Goal: Check status: Check status

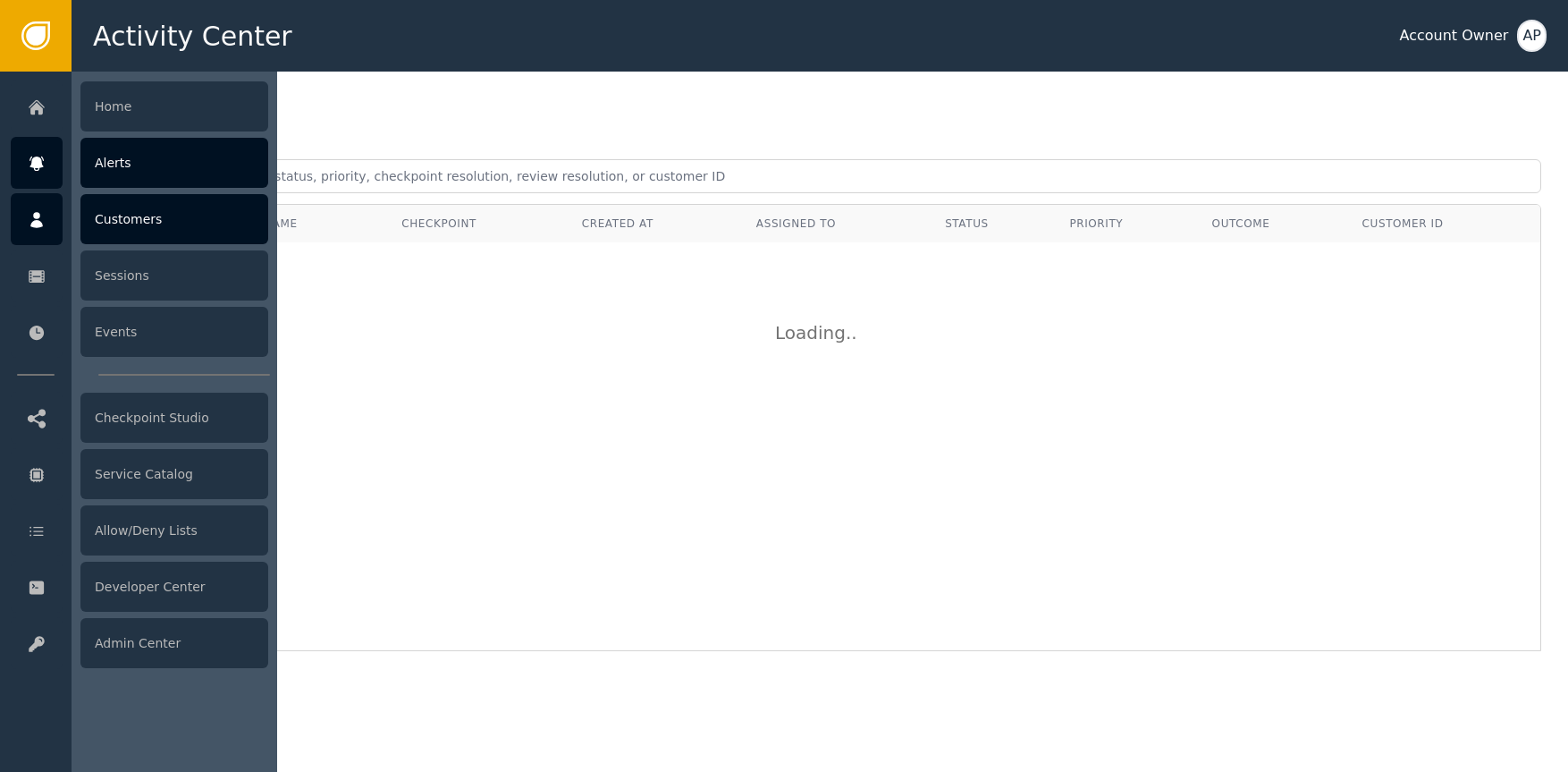
click at [154, 214] on div "Customers" at bounding box center [174, 219] width 188 height 50
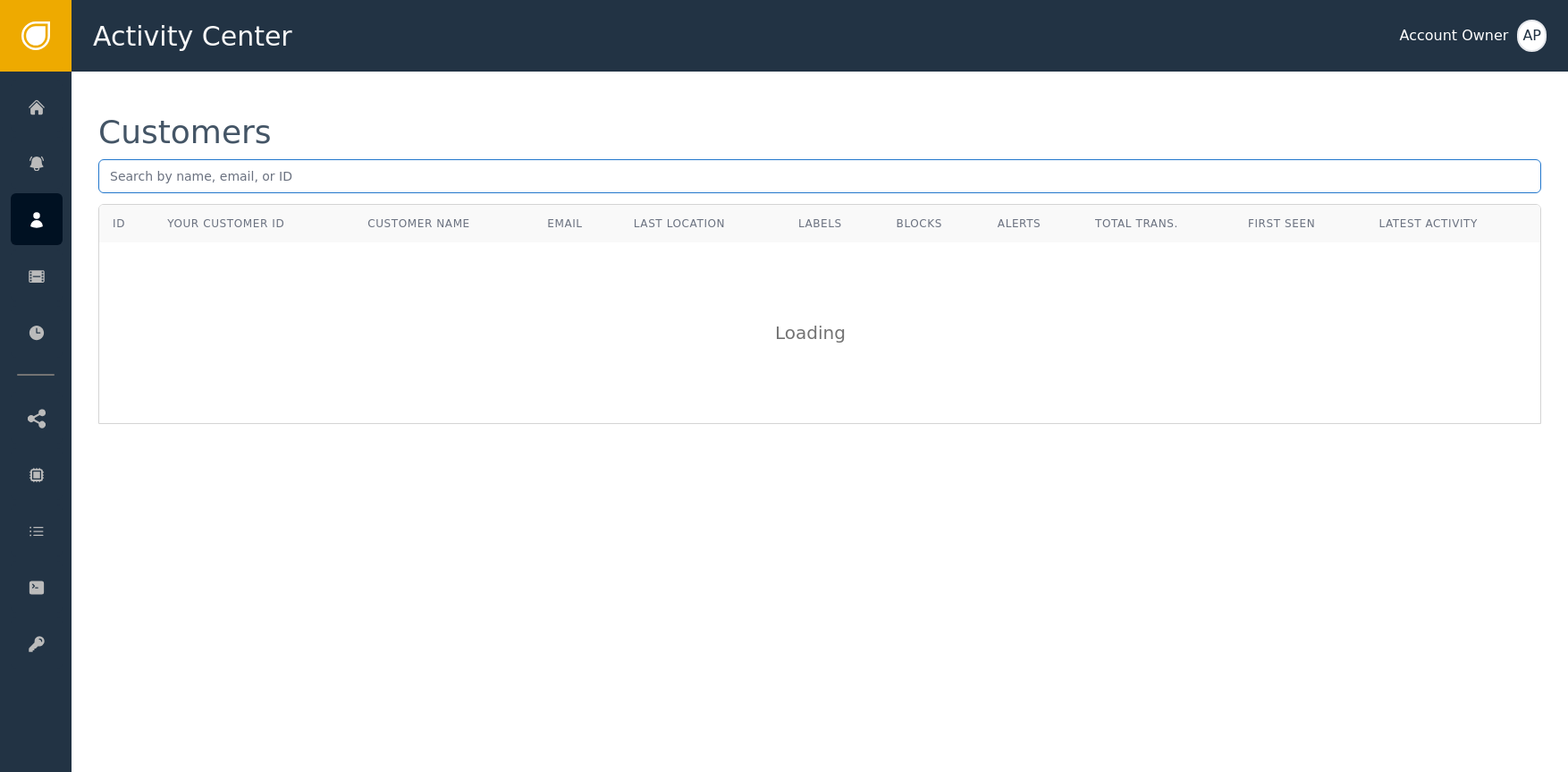
click at [242, 174] on input "text" at bounding box center [820, 175] width 1443 height 34
paste input "[DOMAIN_NAME][EMAIL_ADDRESS][DOMAIN_NAME]"
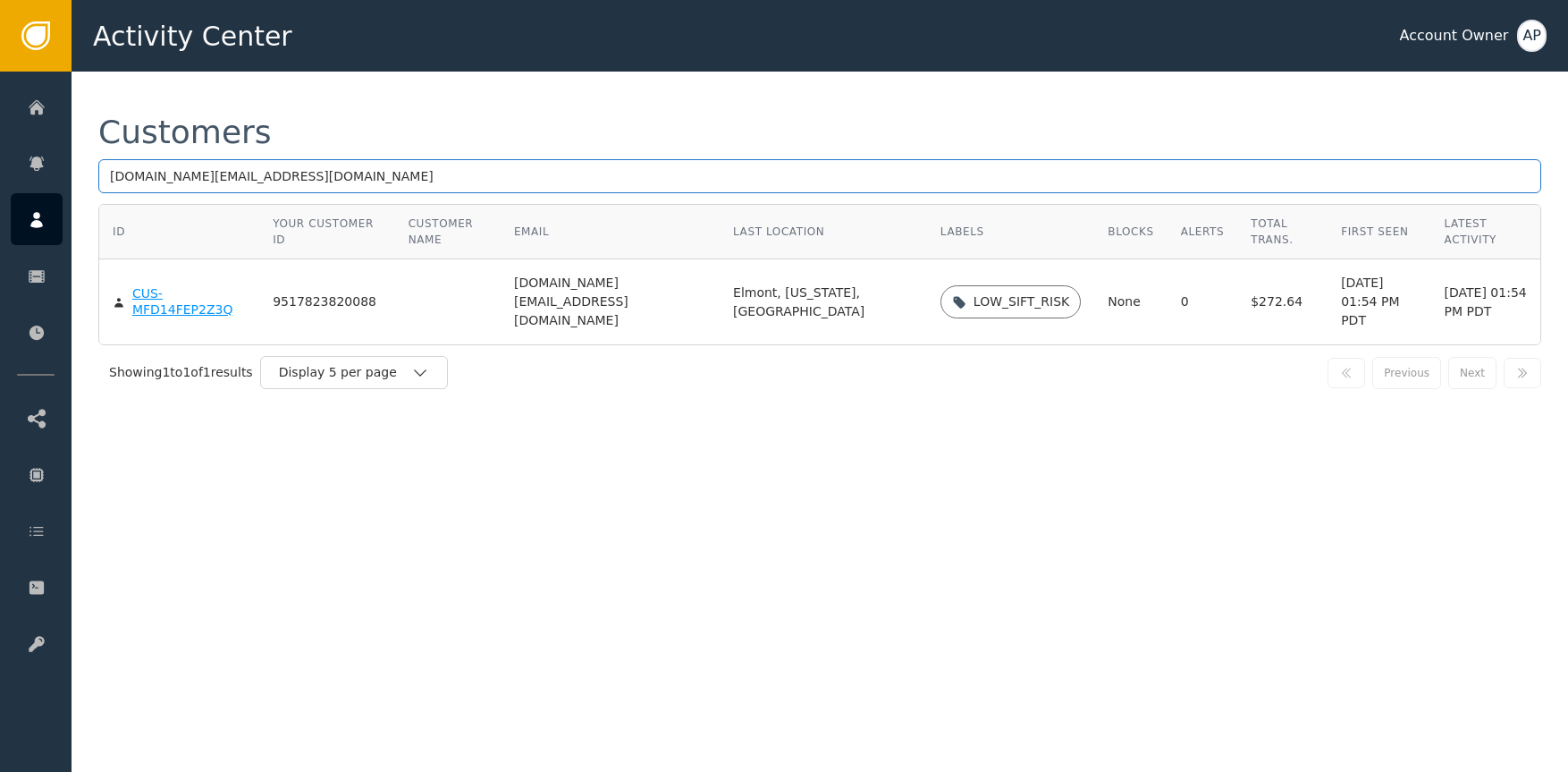
type input "[DOMAIN_NAME][EMAIL_ADDRESS][DOMAIN_NAME]"
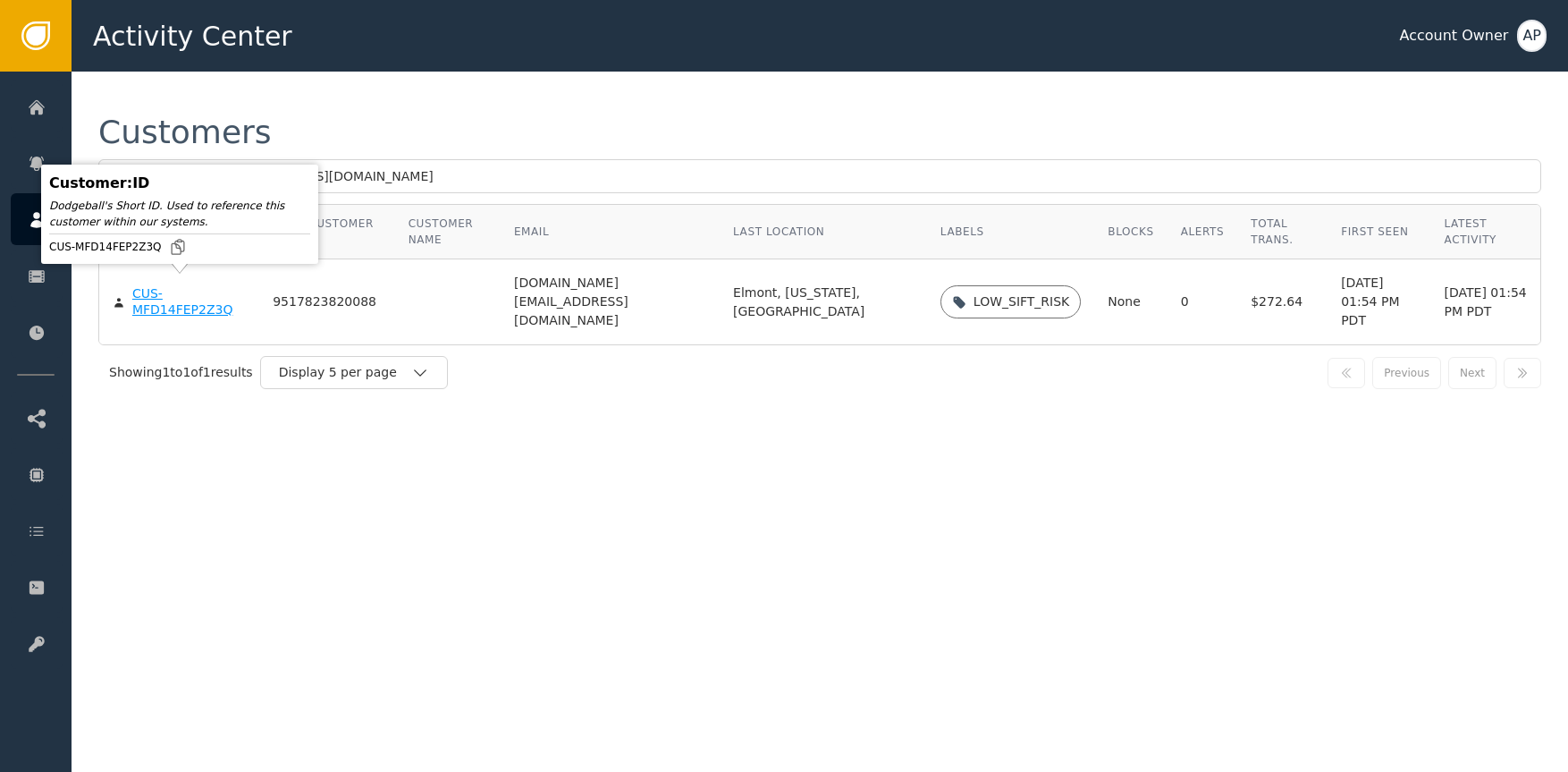
click at [171, 72] on body "Activity Center Account Owner AP Home Alerts Customers Sessions Events Checkpoi…" at bounding box center [784, 35] width 1568 height 72
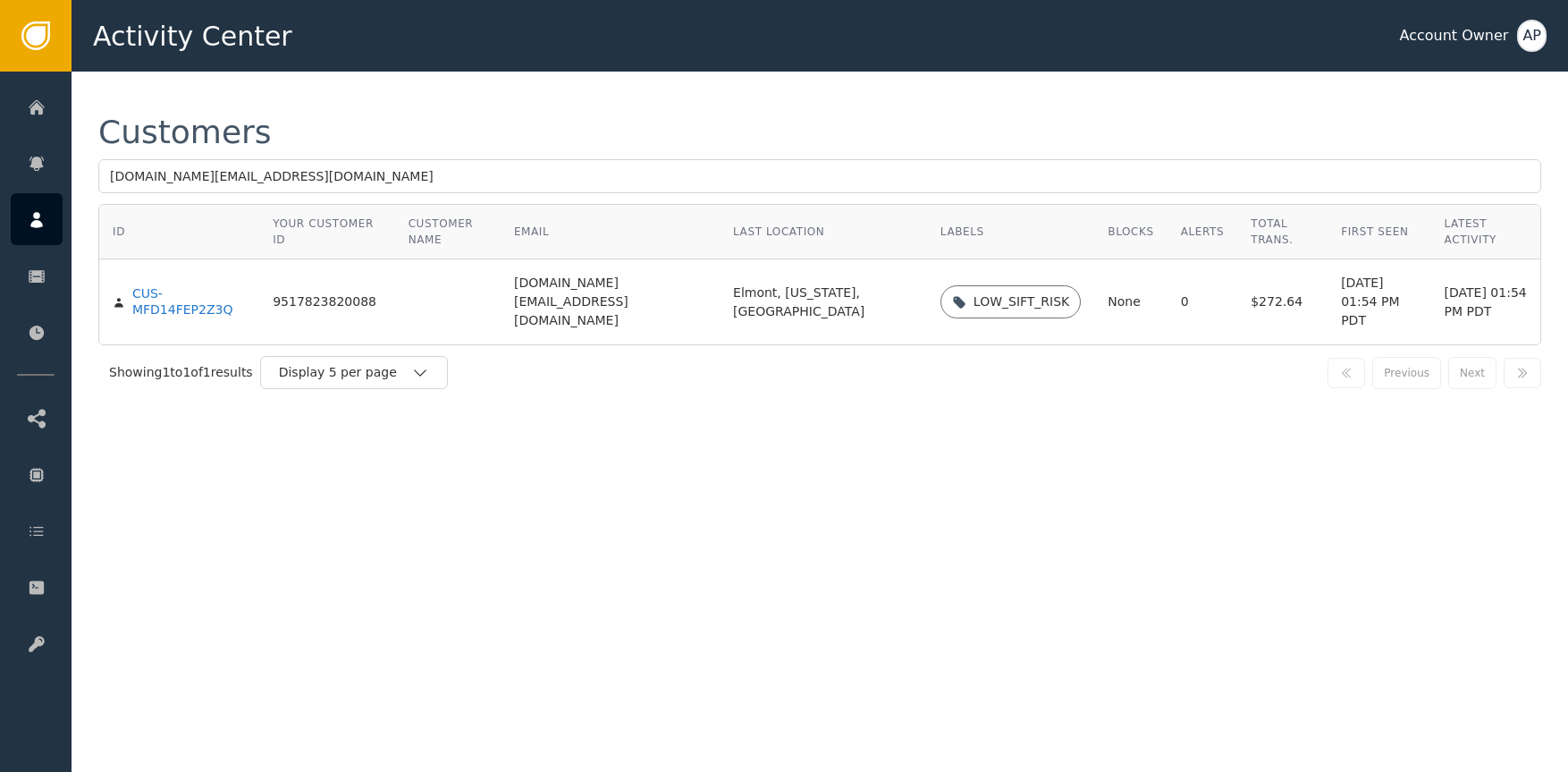
drag, startPoint x: 473, startPoint y: 459, endPoint x: 251, endPoint y: 360, distance: 243.1
click at [452, 444] on div "Customers [DOMAIN_NAME][EMAIL_ADDRESS][DOMAIN_NAME] ID Your Customer ID Custome…" at bounding box center [820, 422] width 1497 height 700
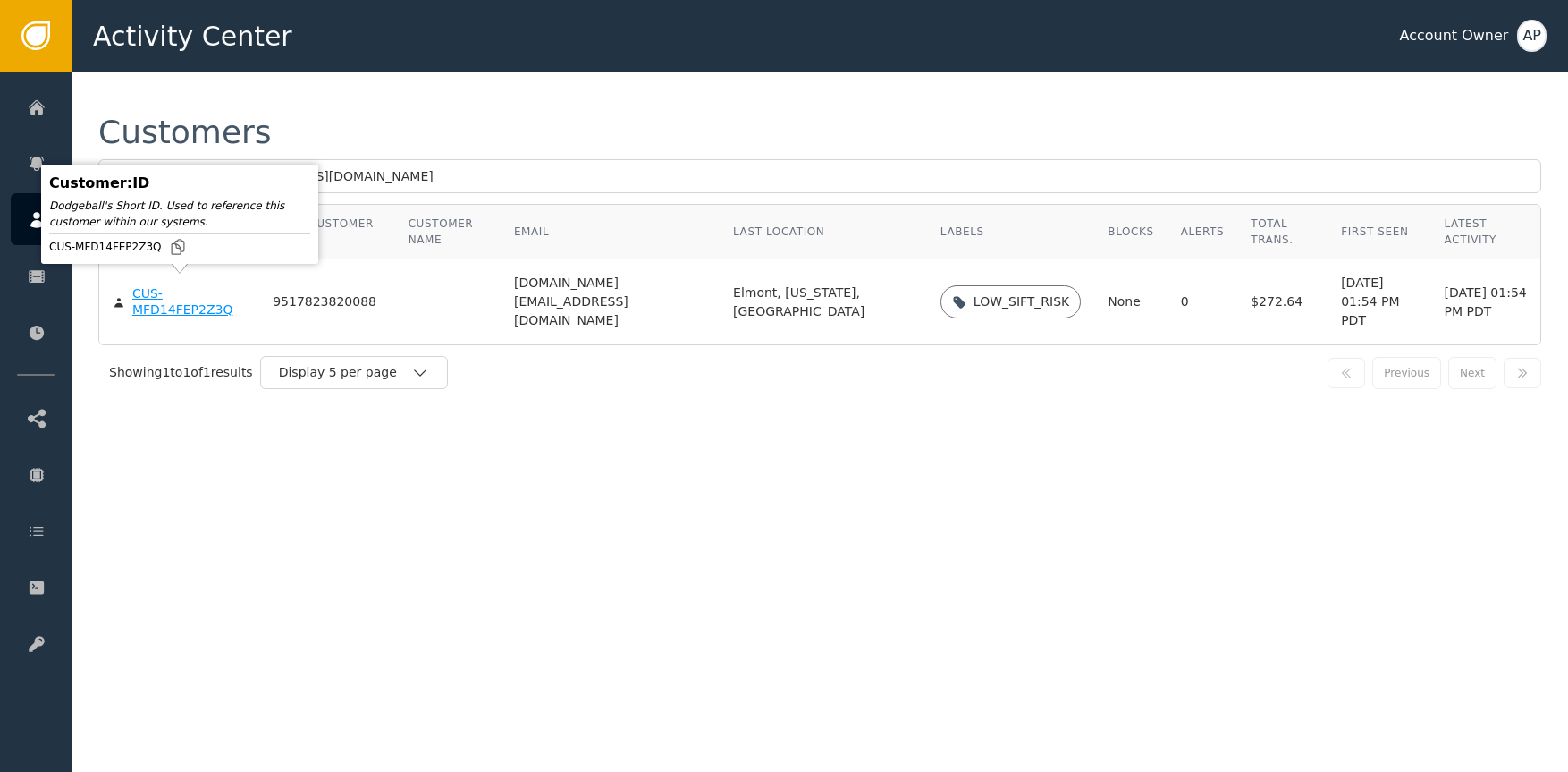
click at [178, 304] on div "CUS-MFD14FEP2Z3Q" at bounding box center [188, 302] width 113 height 32
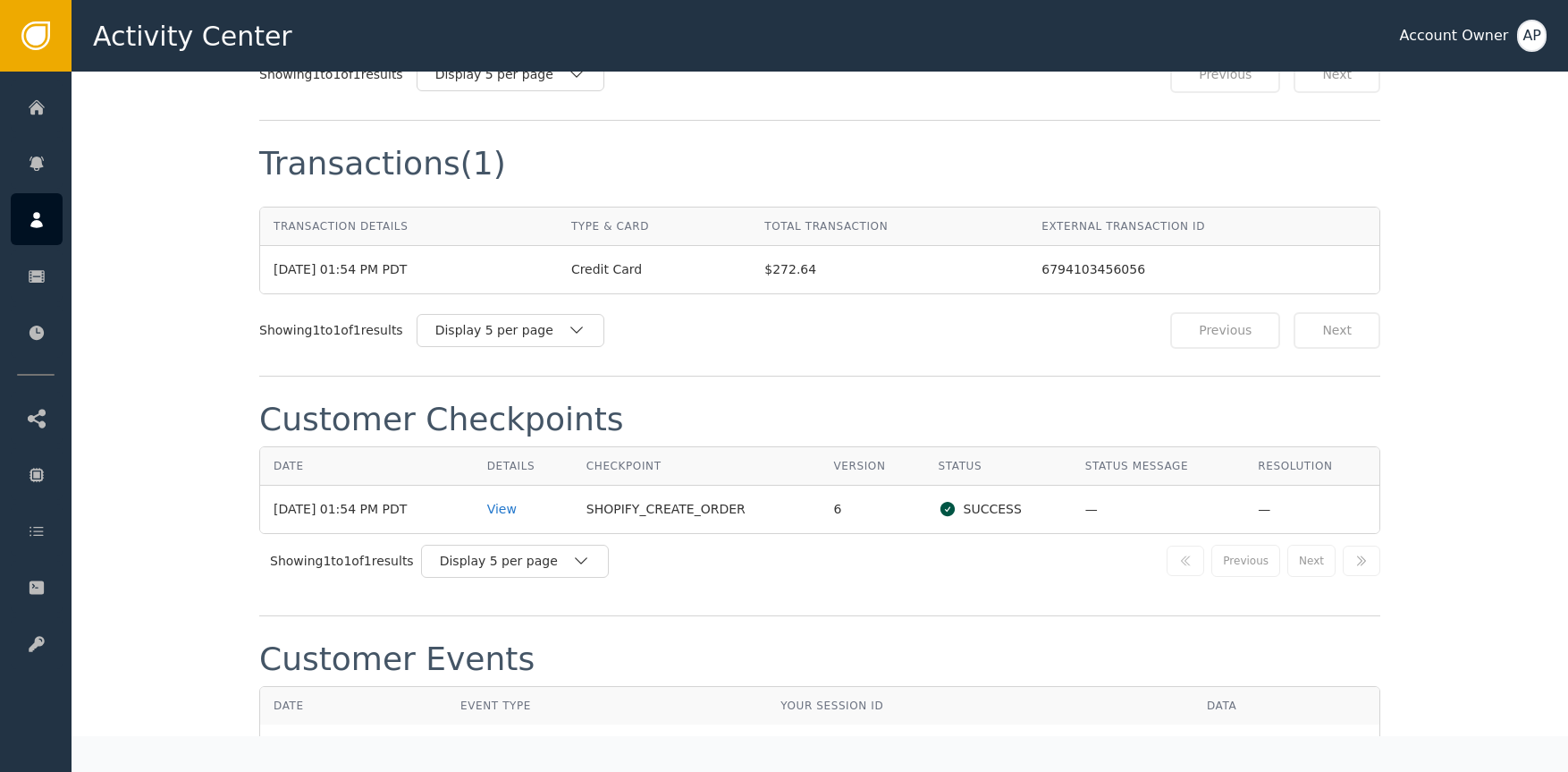
scroll to position [1624, 0]
click at [532, 506] on div "View" at bounding box center [522, 507] width 72 height 19
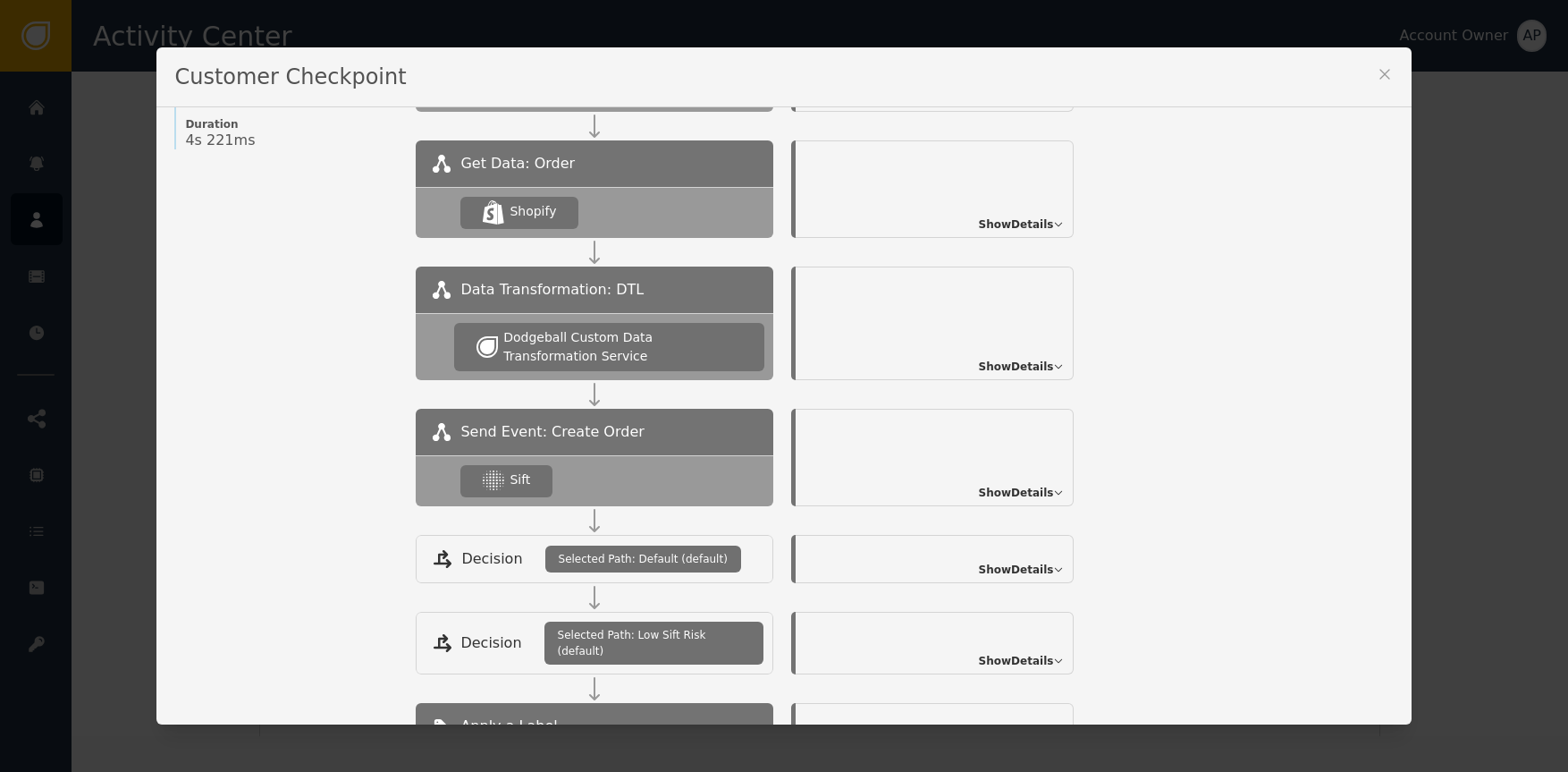
scroll to position [281, 0]
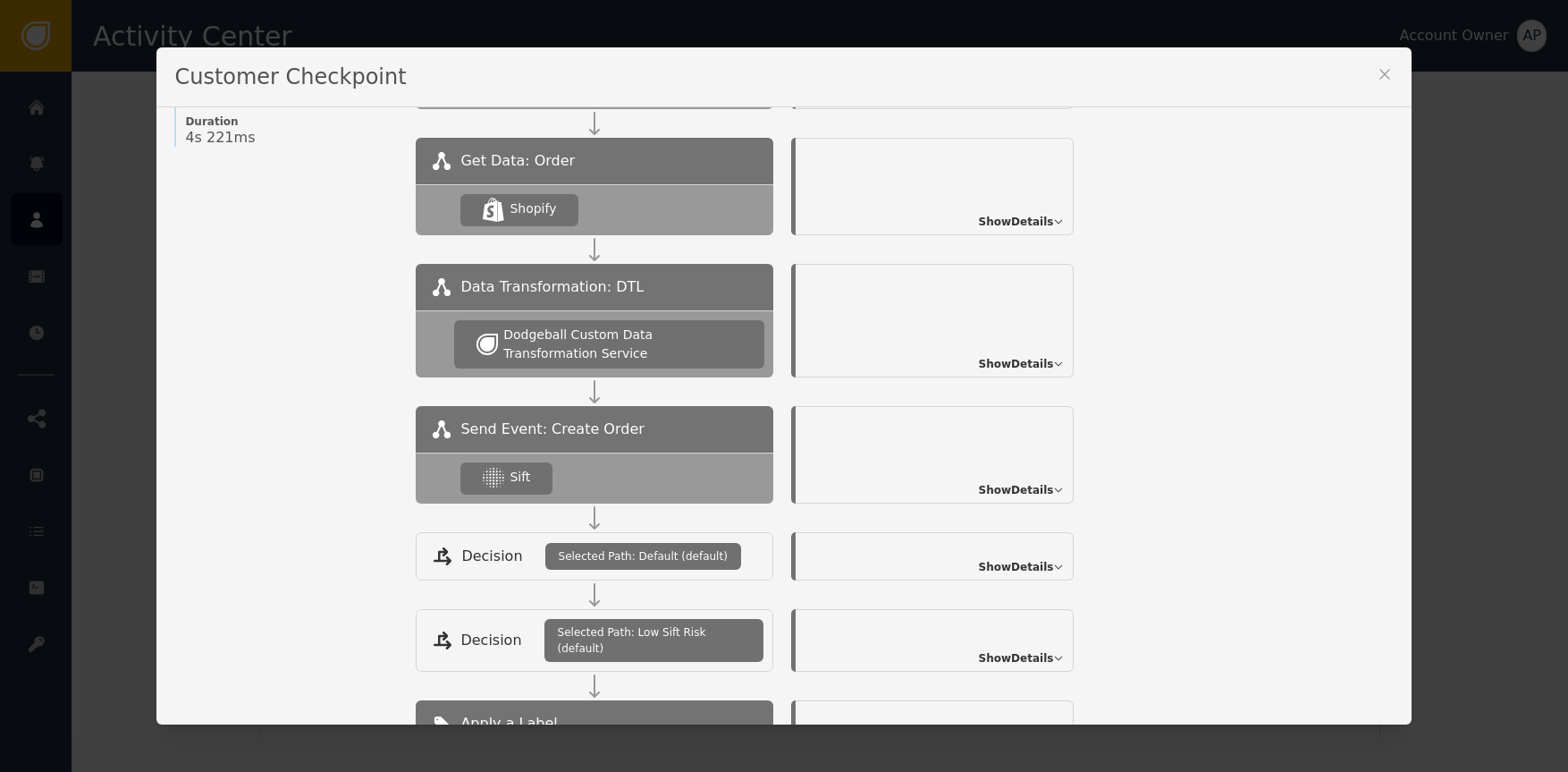
click at [1028, 488] on span "Show Details" at bounding box center [1016, 490] width 75 height 16
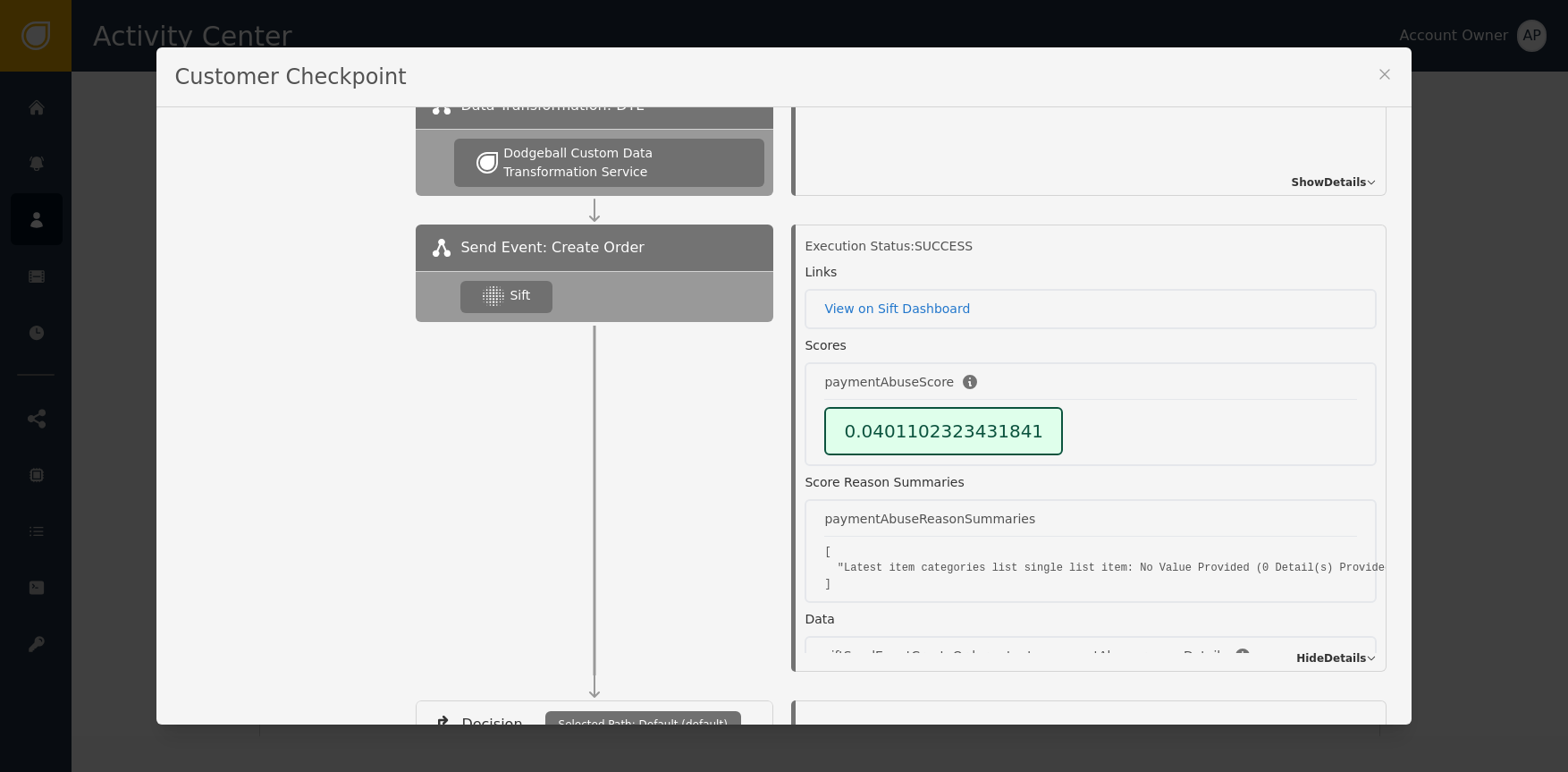
scroll to position [117, 0]
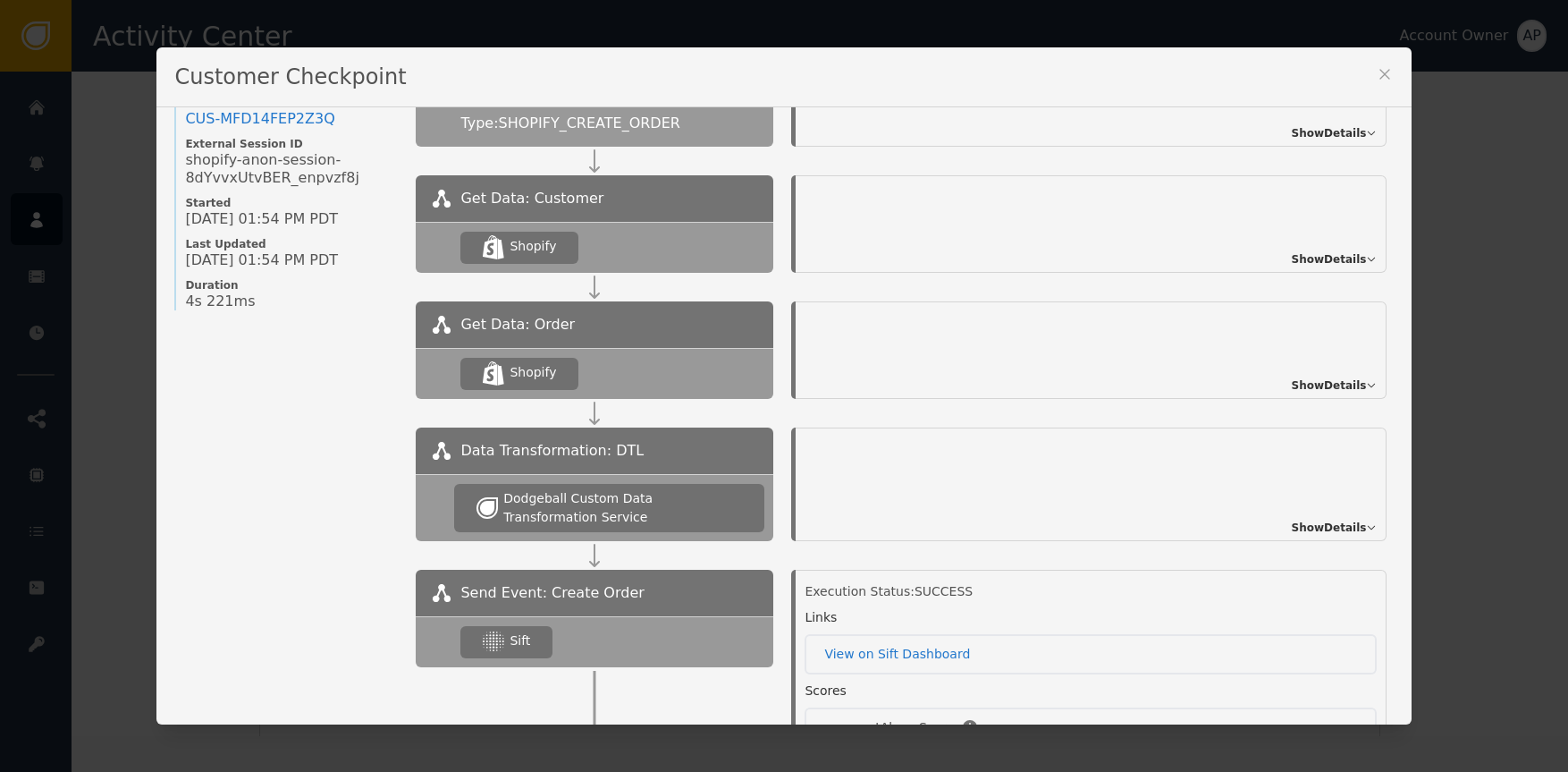
click at [1334, 524] on span "Show Details" at bounding box center [1329, 527] width 75 height 16
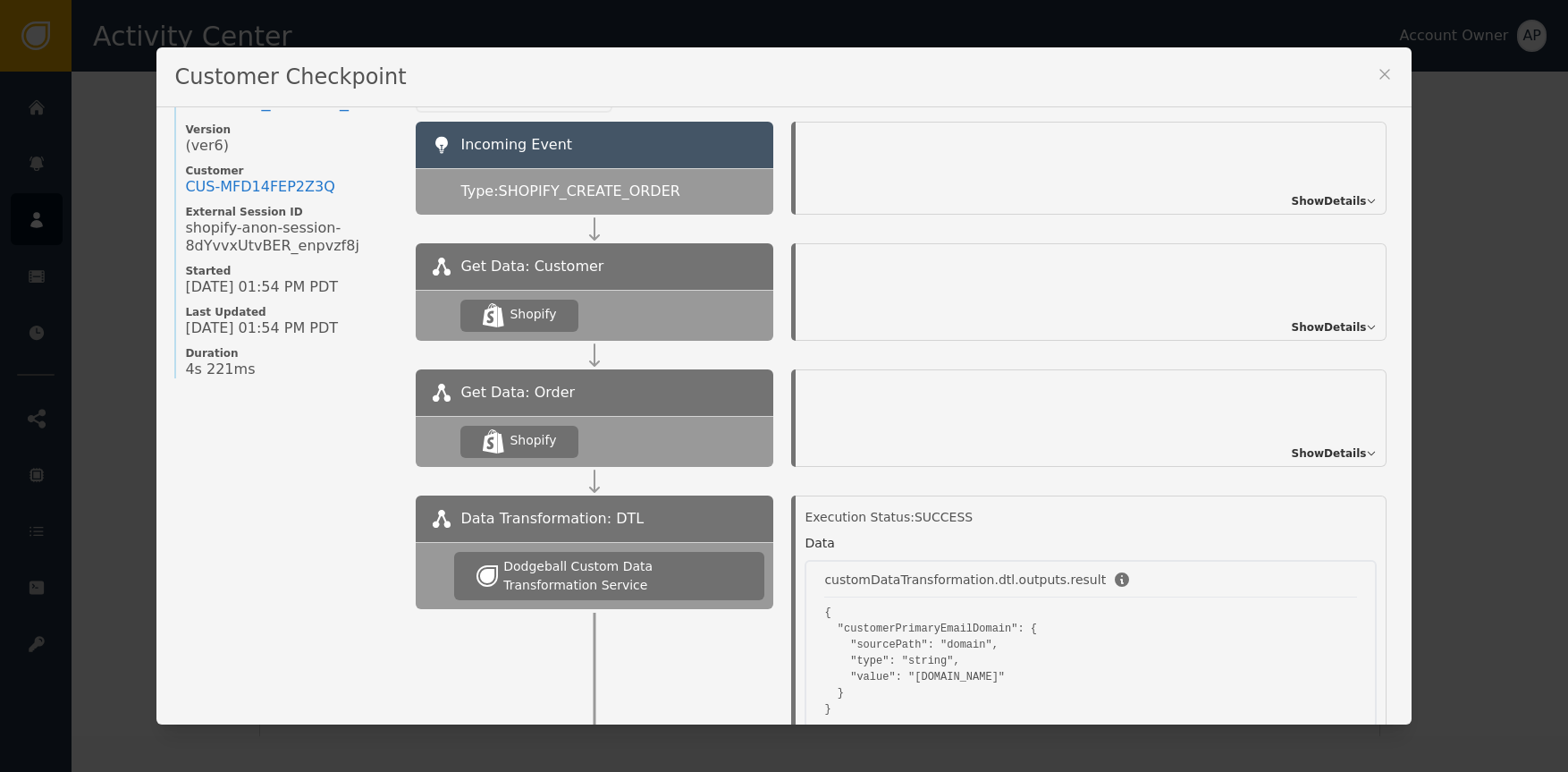
scroll to position [0, 0]
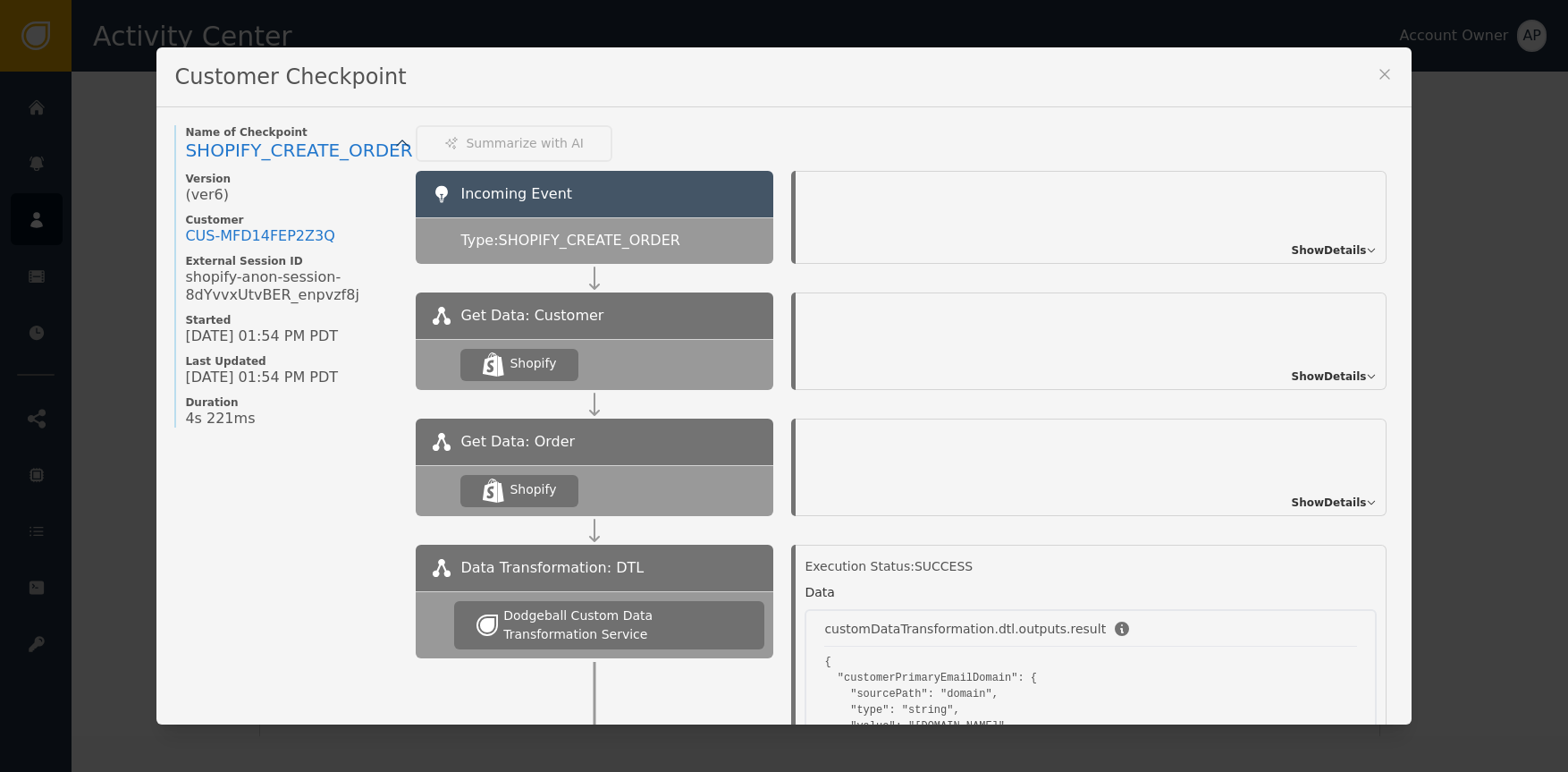
click at [1331, 498] on span "Show Details" at bounding box center [1329, 503] width 75 height 16
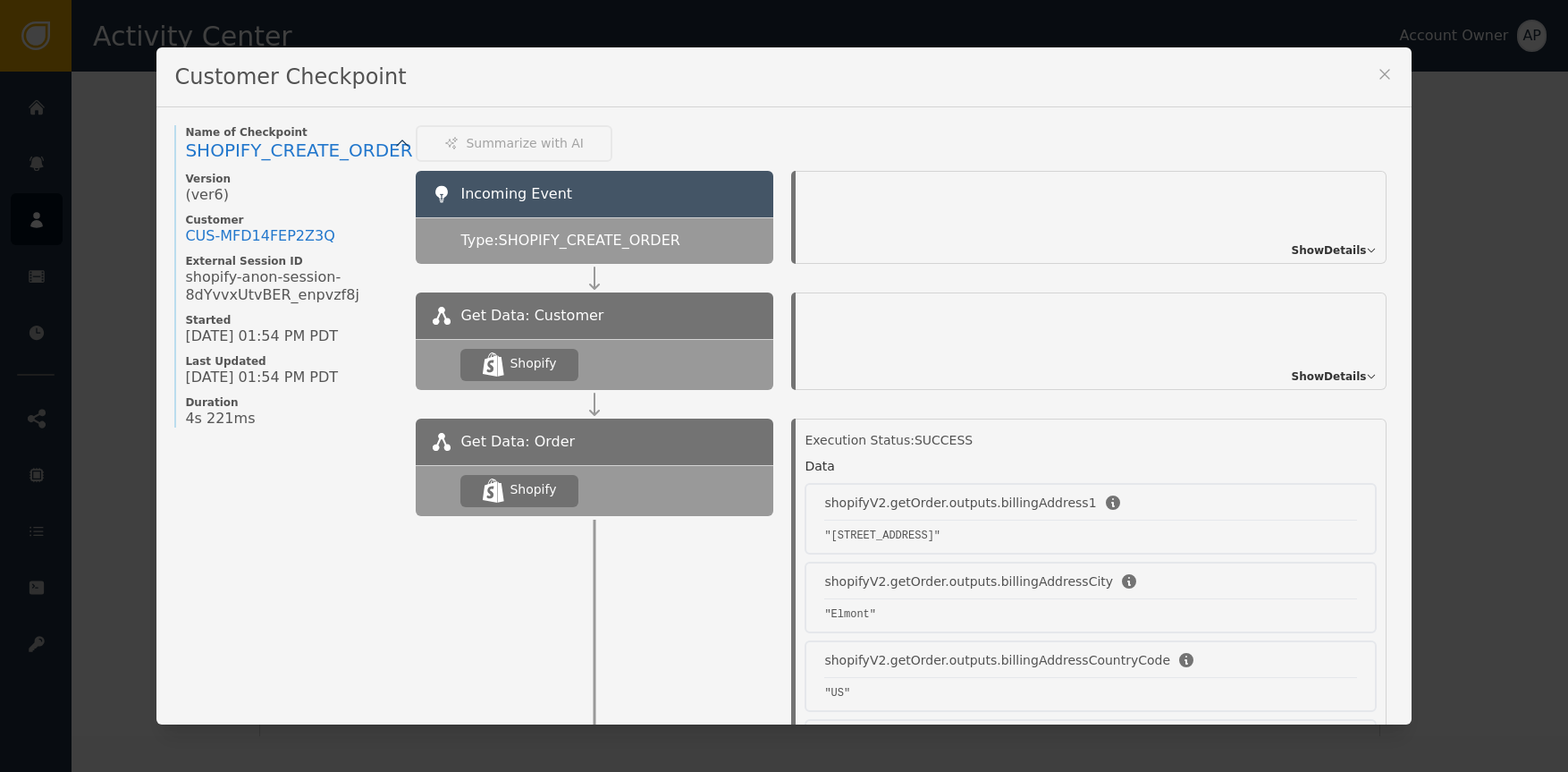
click at [1377, 71] on icon at bounding box center [1385, 74] width 18 height 18
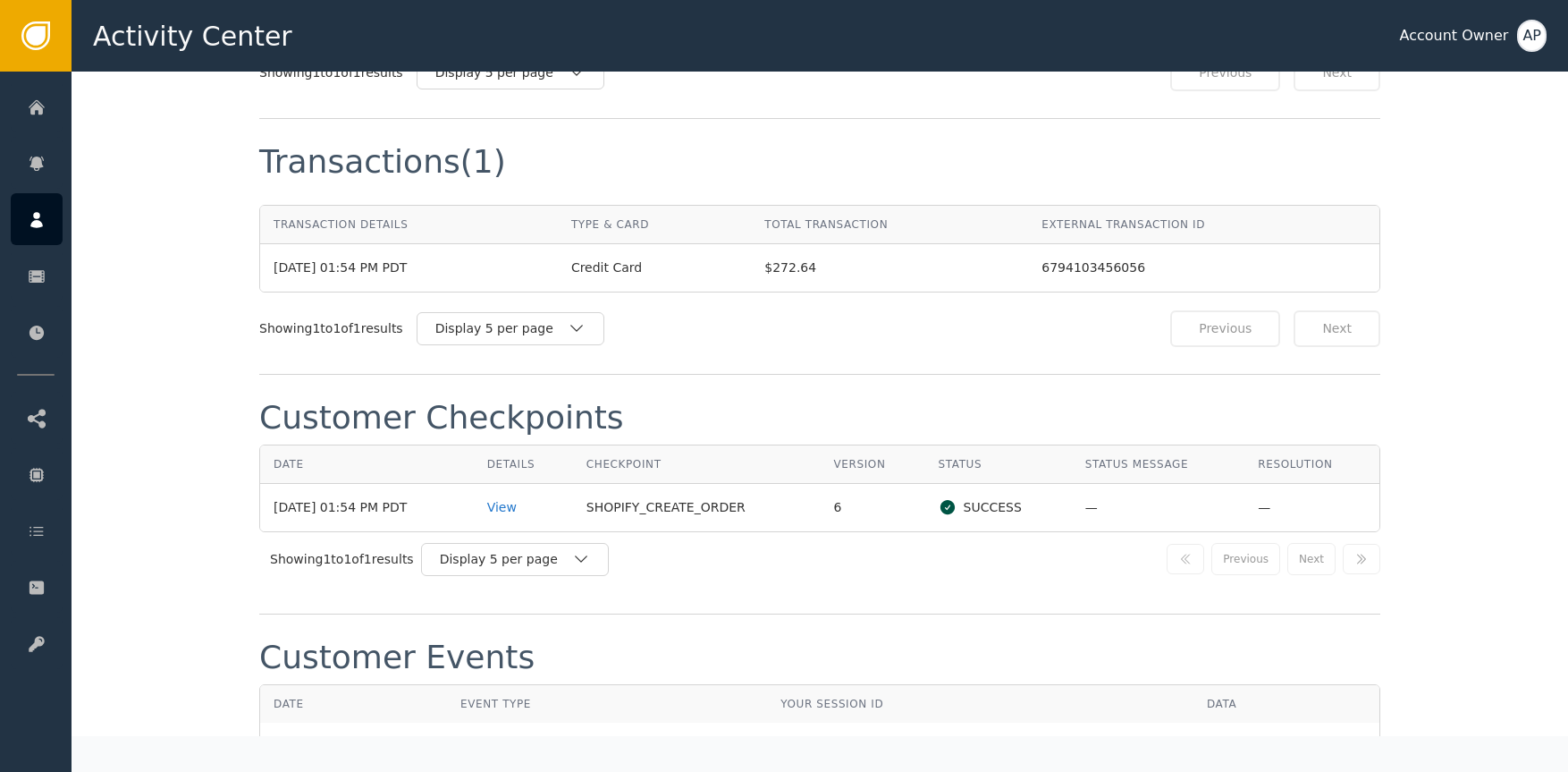
click at [1075, 368] on div "Transactions (1) Transaction Details Type & Card Total Transaction External Tra…" at bounding box center [820, 246] width 1122 height 255
